Goal: Task Accomplishment & Management: Manage account settings

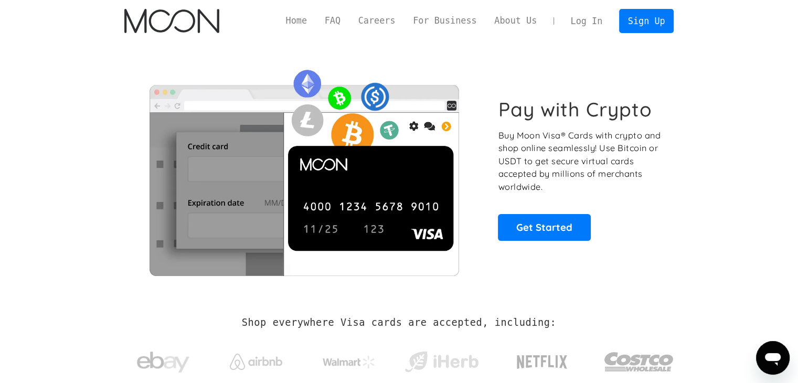
click at [592, 22] on link "Log In" at bounding box center [586, 20] width 49 height 23
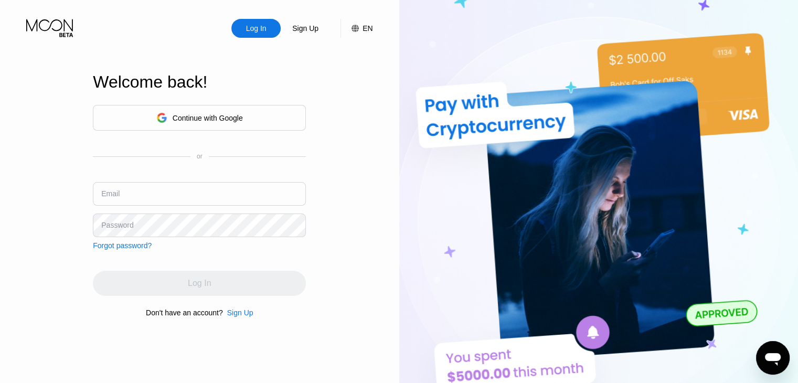
type input "[EMAIL_ADDRESS][DOMAIN_NAME]"
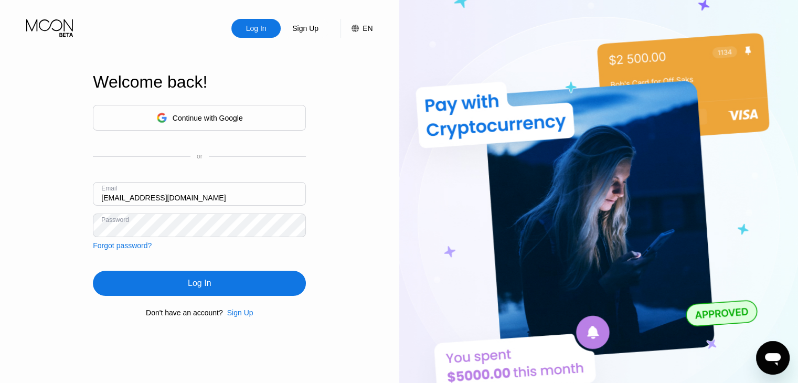
click at [131, 282] on div "Log In" at bounding box center [199, 283] width 213 height 25
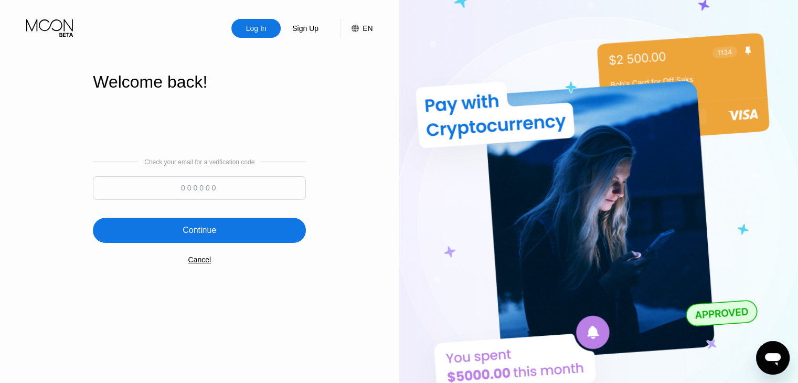
paste input "123833"
type input "123833"
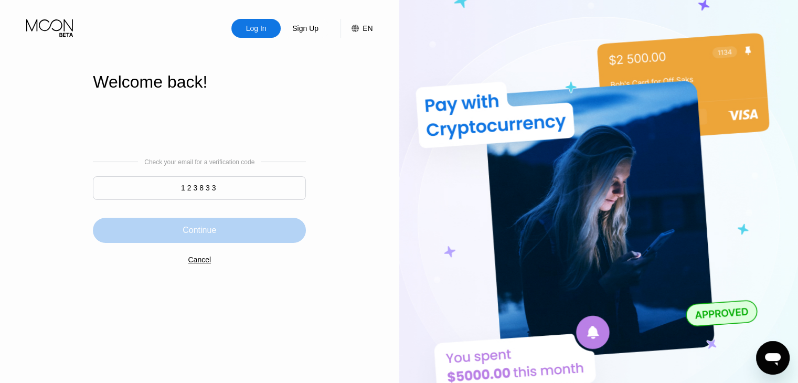
click at [209, 233] on div "Continue" at bounding box center [200, 230] width 34 height 10
